Goal: Information Seeking & Learning: Find specific fact

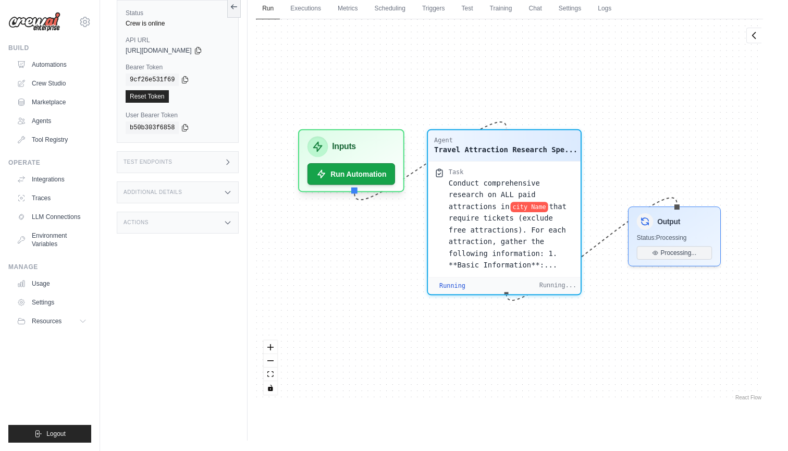
scroll to position [10555, 0]
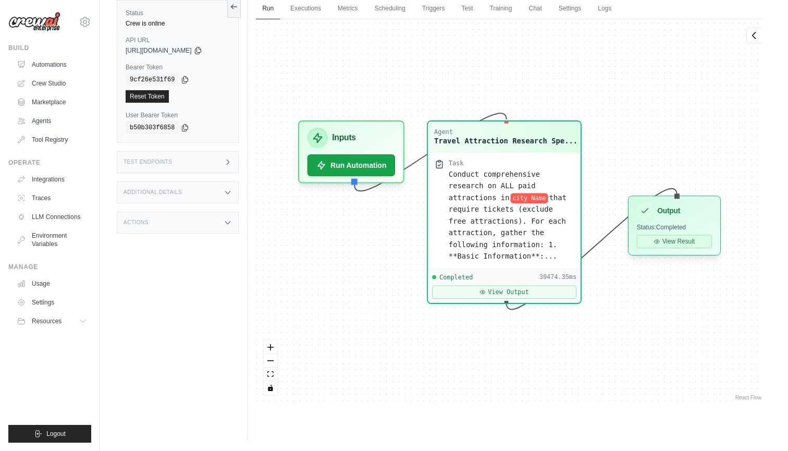
click at [670, 243] on button "View Result" at bounding box center [674, 241] width 75 height 14
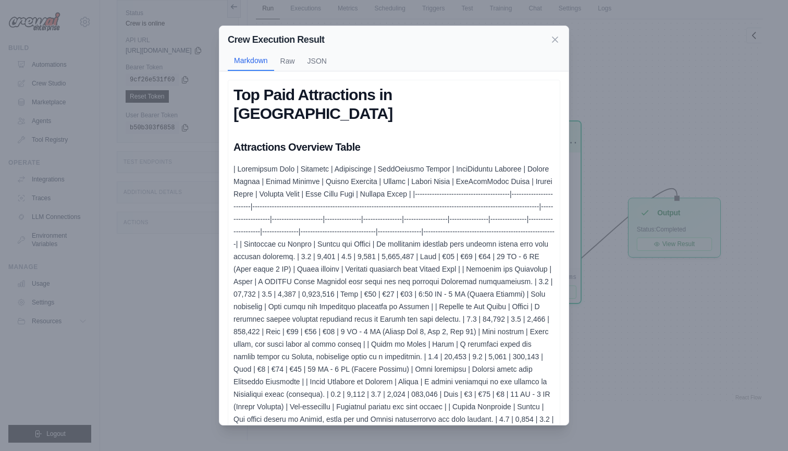
scroll to position [0, 0]
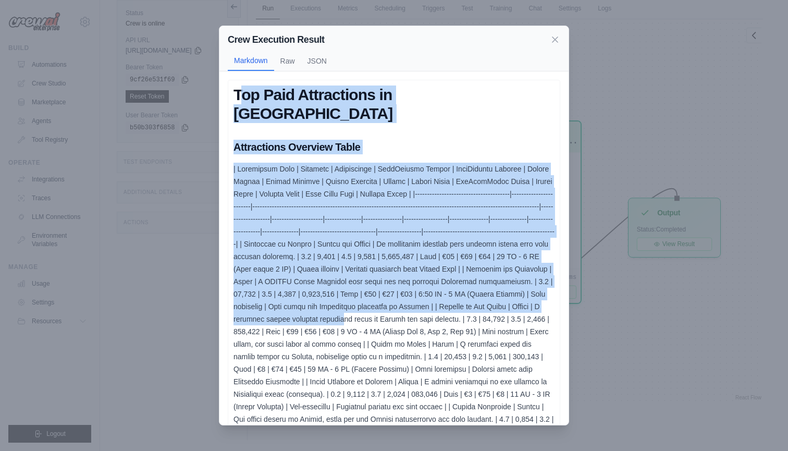
drag, startPoint x: 239, startPoint y: 86, endPoint x: 338, endPoint y: 294, distance: 230.7
click at [338, 294] on div "Top Paid Attractions in [GEOGRAPHIC_DATA] Attractions Overview Table Executive …" at bounding box center [393, 402] width 321 height 634
click at [263, 112] on div "Top Paid Attractions in [GEOGRAPHIC_DATA] Attractions Overview Table Executive …" at bounding box center [393, 402] width 321 height 634
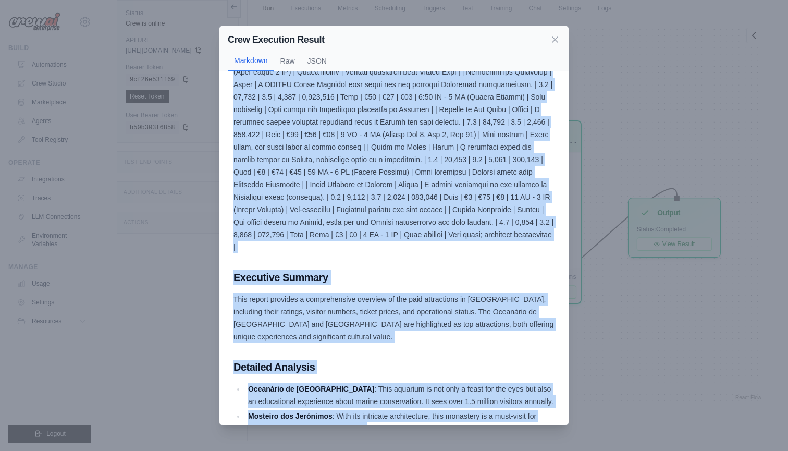
scroll to position [290, 0]
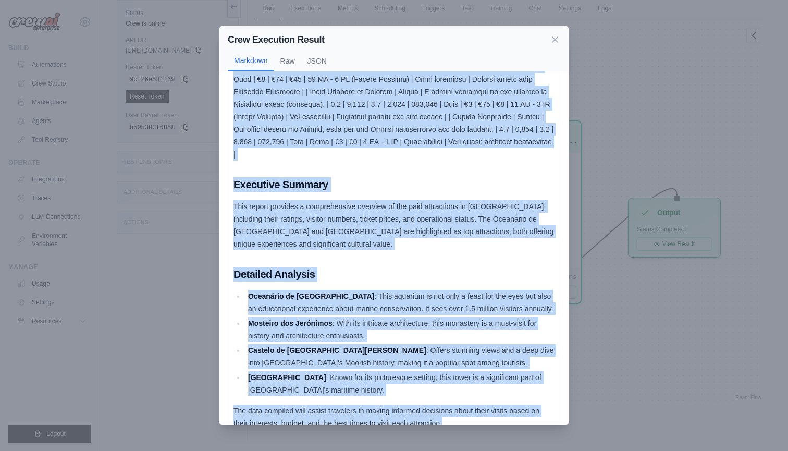
drag, startPoint x: 234, startPoint y: 90, endPoint x: 460, endPoint y: 415, distance: 395.0
click at [460, 415] on div "Top Paid Attractions in [GEOGRAPHIC_DATA] Attractions Overview Table Executive …" at bounding box center [394, 112] width 332 height 645
copy div "Lor Ipsu Dolorsitame co Adipis Elitseddoei Temporin Utlab | Etdolorema Aliq | E…"
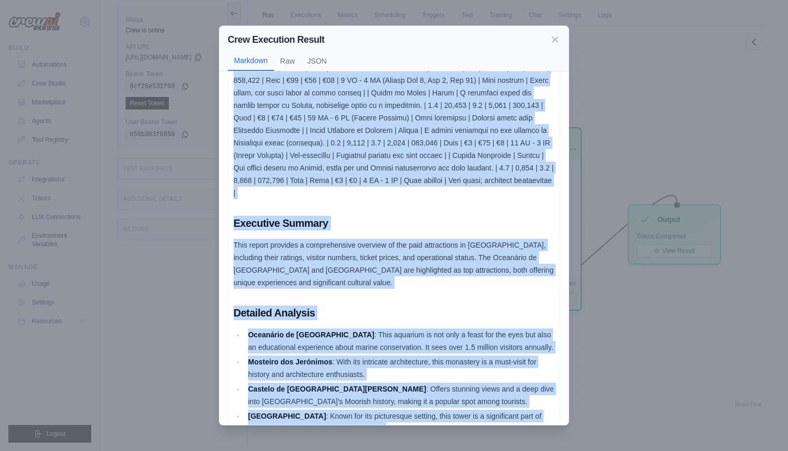
scroll to position [8, 0]
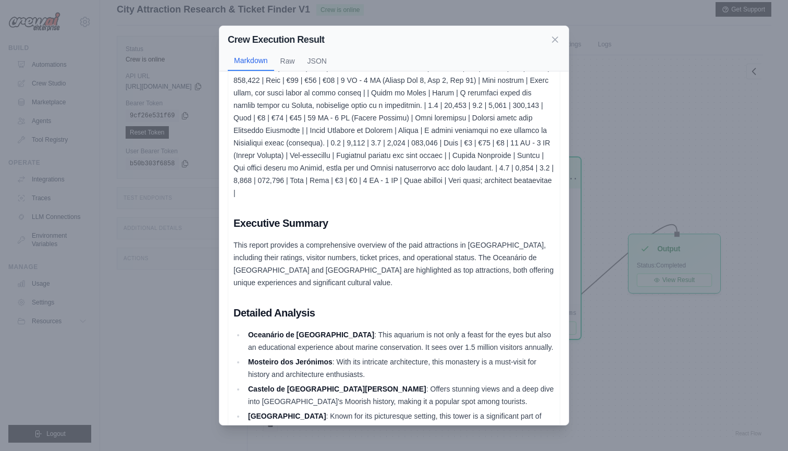
click at [327, 195] on div "Top Paid Attractions in [GEOGRAPHIC_DATA] Attractions Overview Table Executive …" at bounding box center [393, 151] width 321 height 634
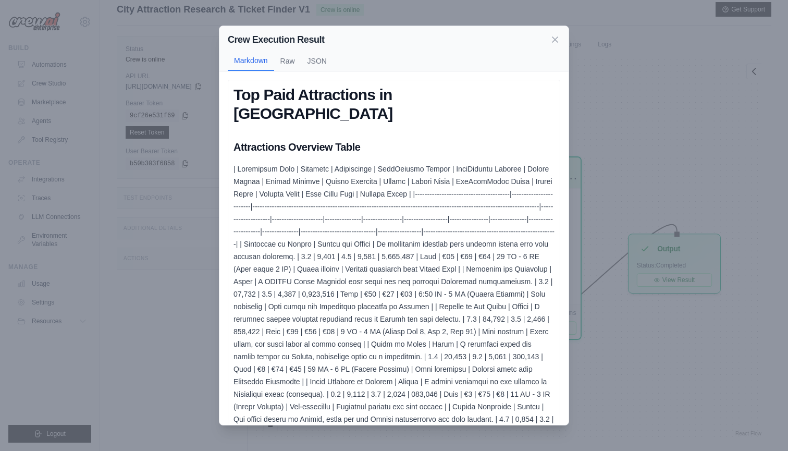
scroll to position [0, 0]
click at [286, 64] on button "Raw" at bounding box center [287, 61] width 27 height 20
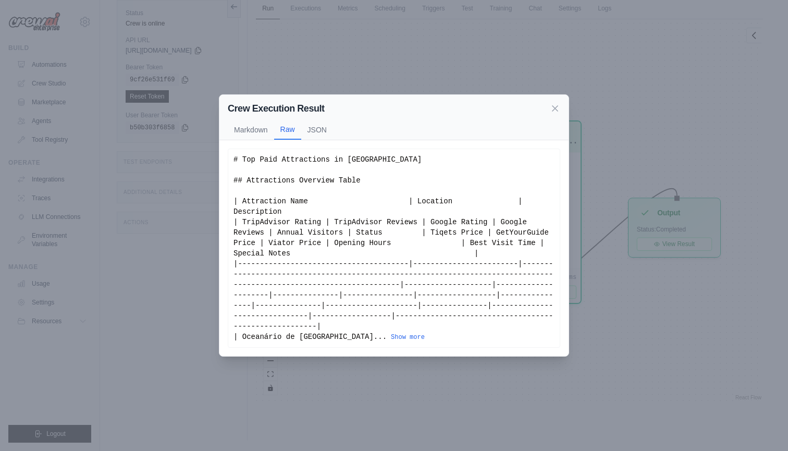
scroll to position [44, 0]
click at [391, 338] on button "Show more" at bounding box center [408, 336] width 34 height 8
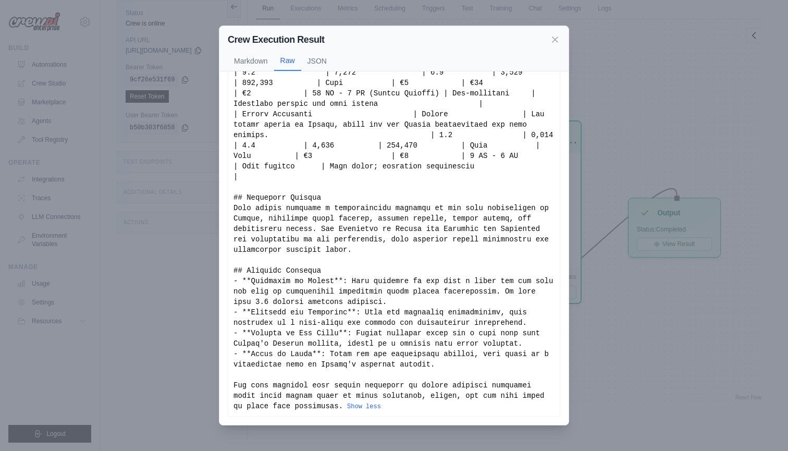
scroll to position [488, 0]
click at [373, 232] on div "Show less" at bounding box center [393, 10] width 321 height 802
click at [381, 245] on div "Show less" at bounding box center [393, 10] width 321 height 802
click at [378, 170] on div "Show less" at bounding box center [393, 10] width 321 height 802
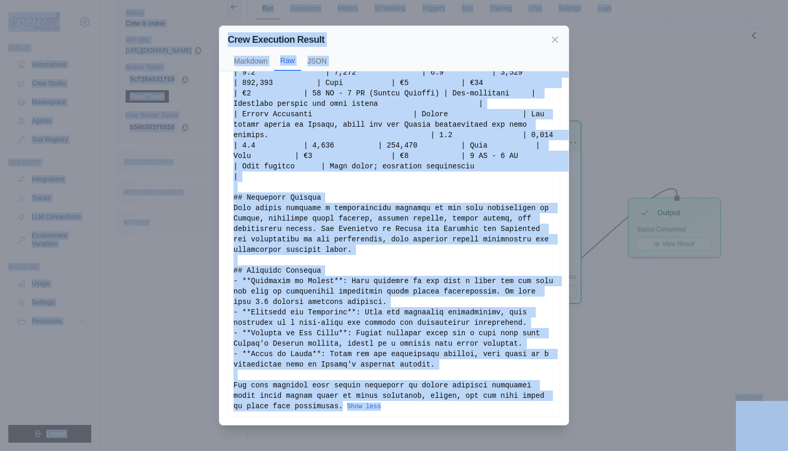
click at [378, 170] on div "Show less" at bounding box center [393, 10] width 321 height 802
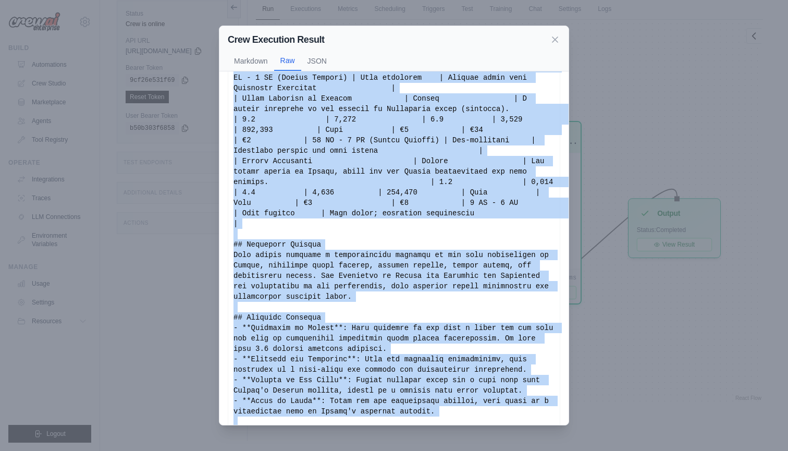
scroll to position [44, 0]
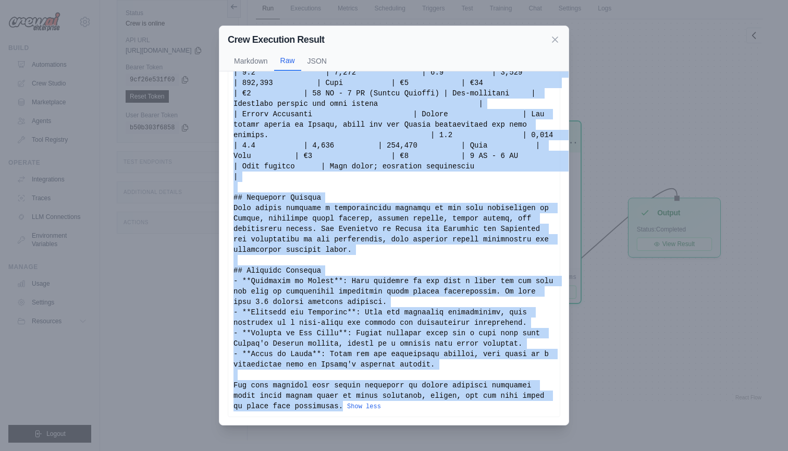
drag, startPoint x: 234, startPoint y: 90, endPoint x: 345, endPoint y: 406, distance: 334.9
click at [345, 406] on div "Show less" at bounding box center [393, 10] width 321 height 802
copy div "# Lor Ipsu Dolorsitame co Adipis ## Elitseddoei Temporin Utlab | Etdolorema Ali…"
click at [555, 36] on icon at bounding box center [555, 39] width 10 height 10
